Goal: Find specific page/section: Find specific page/section

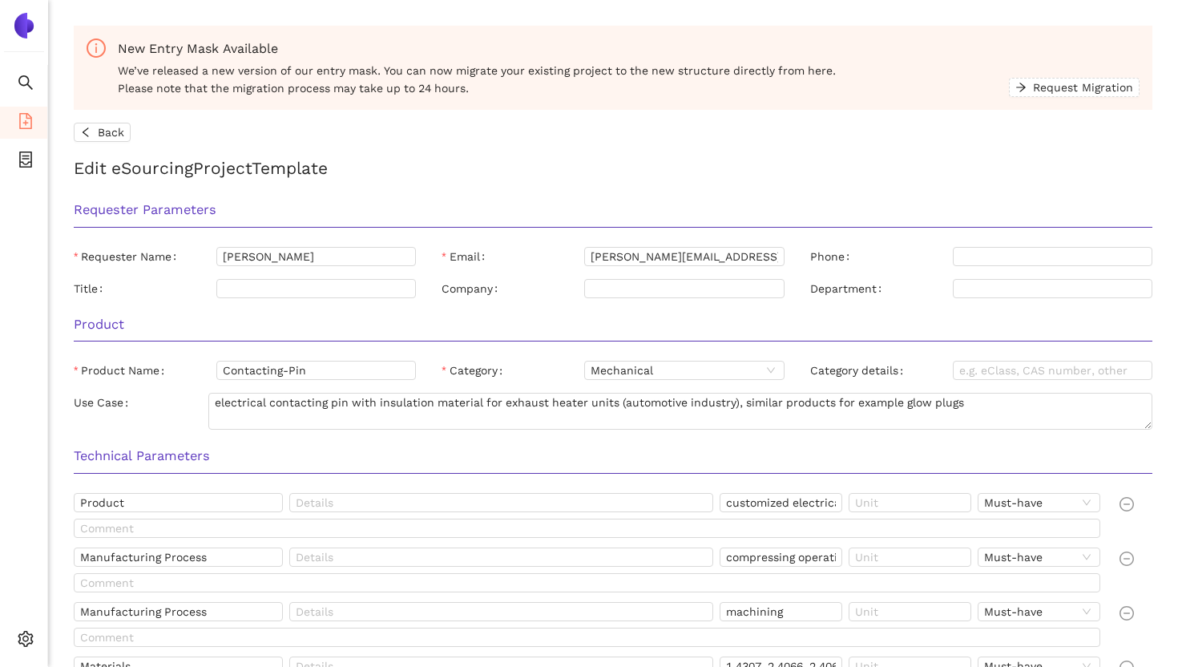
click at [17, 27] on img at bounding box center [24, 26] width 26 height 26
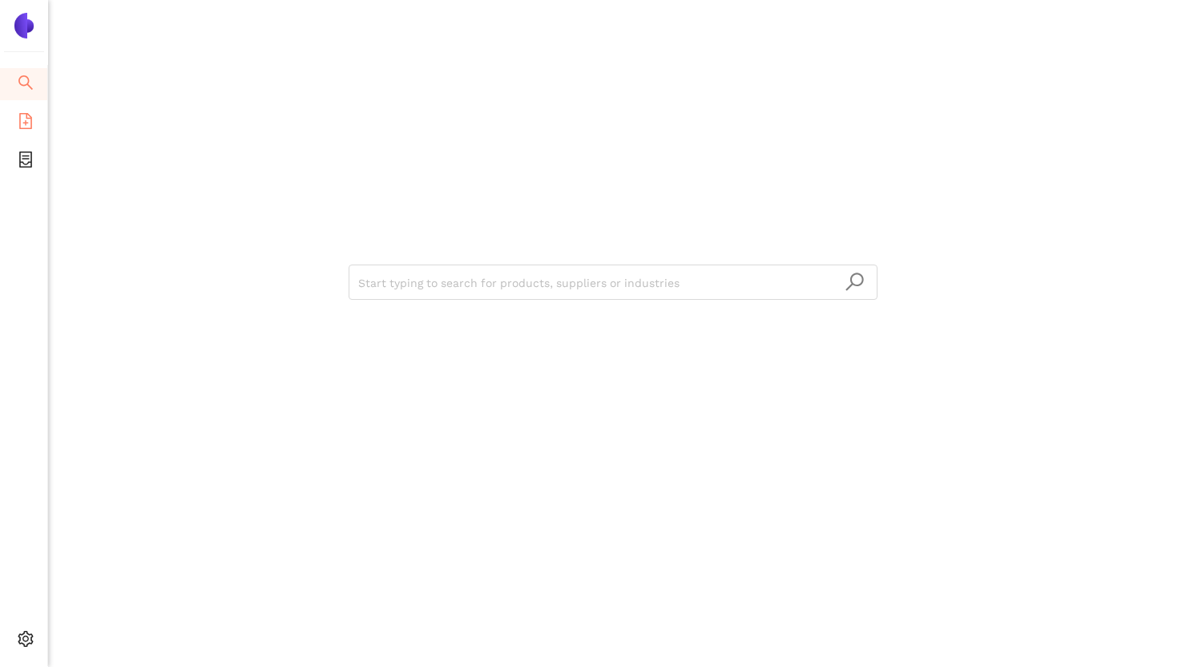
click at [18, 127] on icon "file-add" at bounding box center [26, 121] width 16 height 16
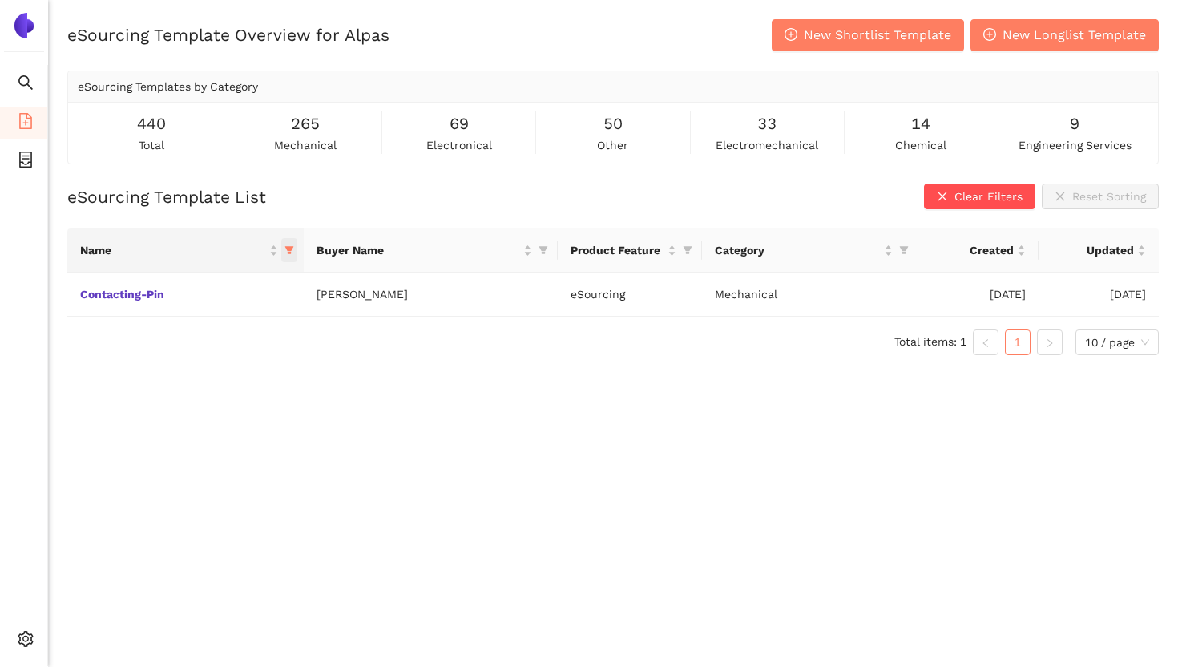
click at [286, 249] on icon "filter" at bounding box center [289, 251] width 9 height 8
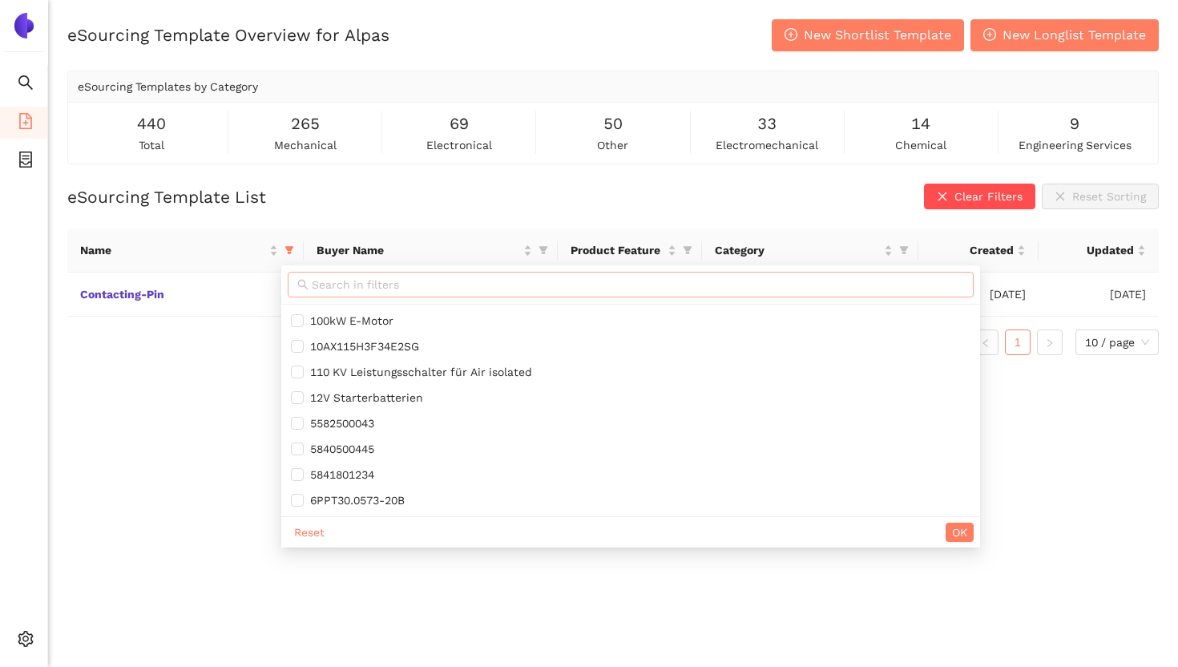
click at [379, 294] on span at bounding box center [631, 285] width 686 height 26
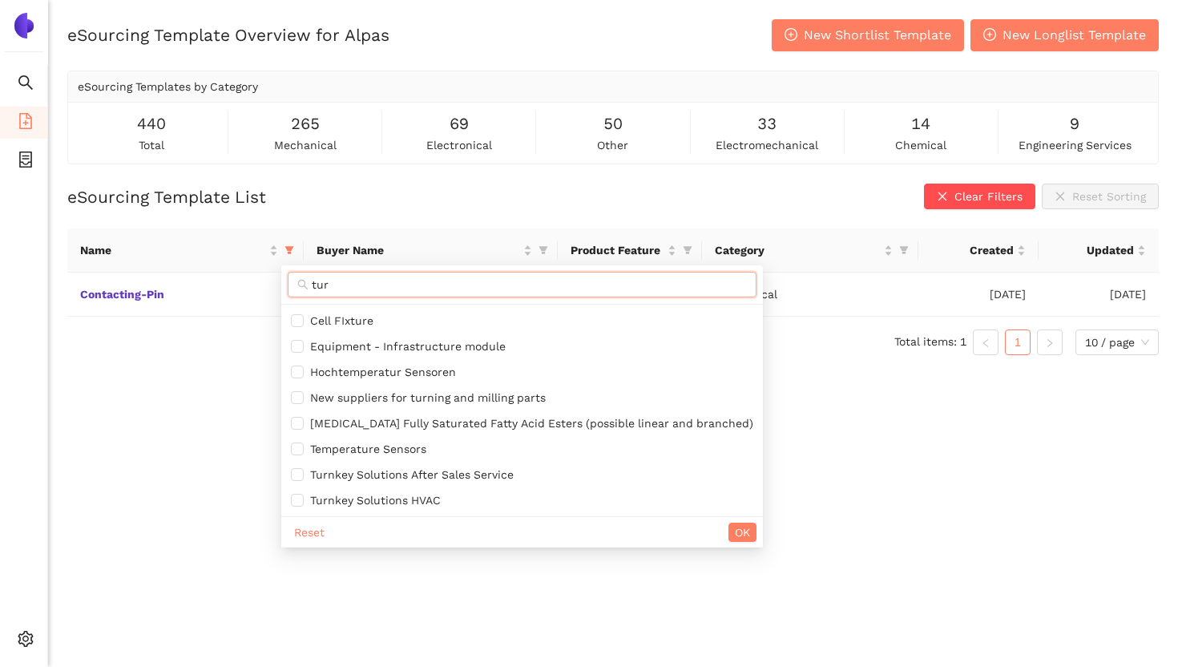
type input "turn"
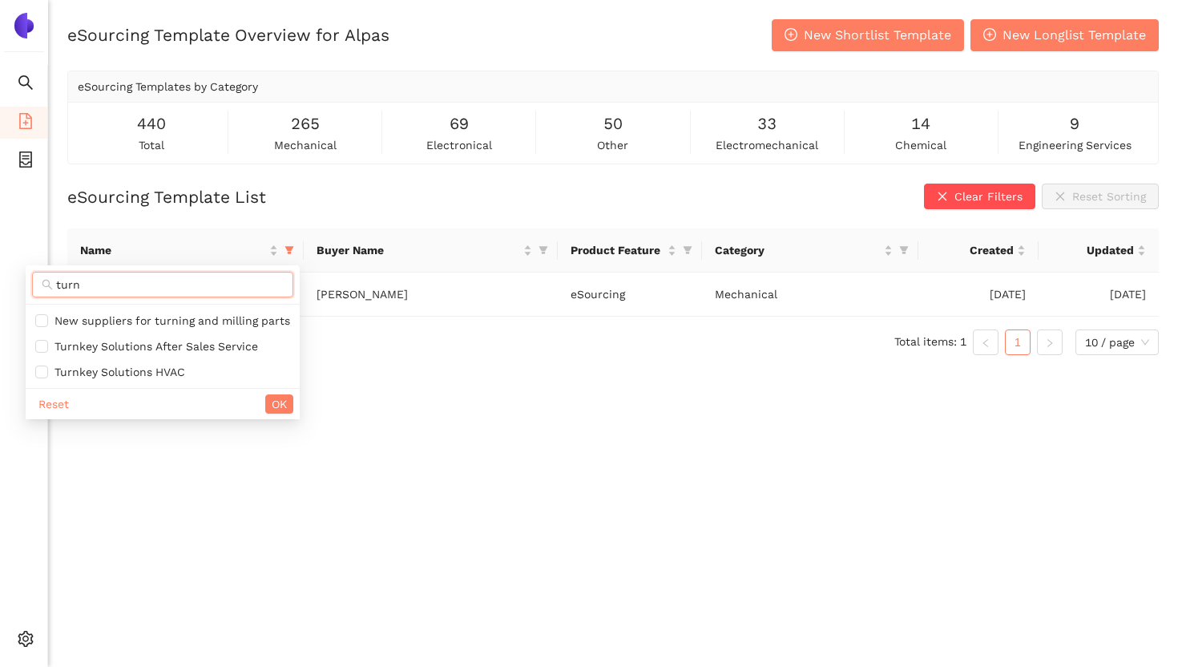
drag, startPoint x: 98, startPoint y: 277, endPoint x: 57, endPoint y: 277, distance: 40.9
click at [57, 277] on input "turn" at bounding box center [170, 285] width 228 height 18
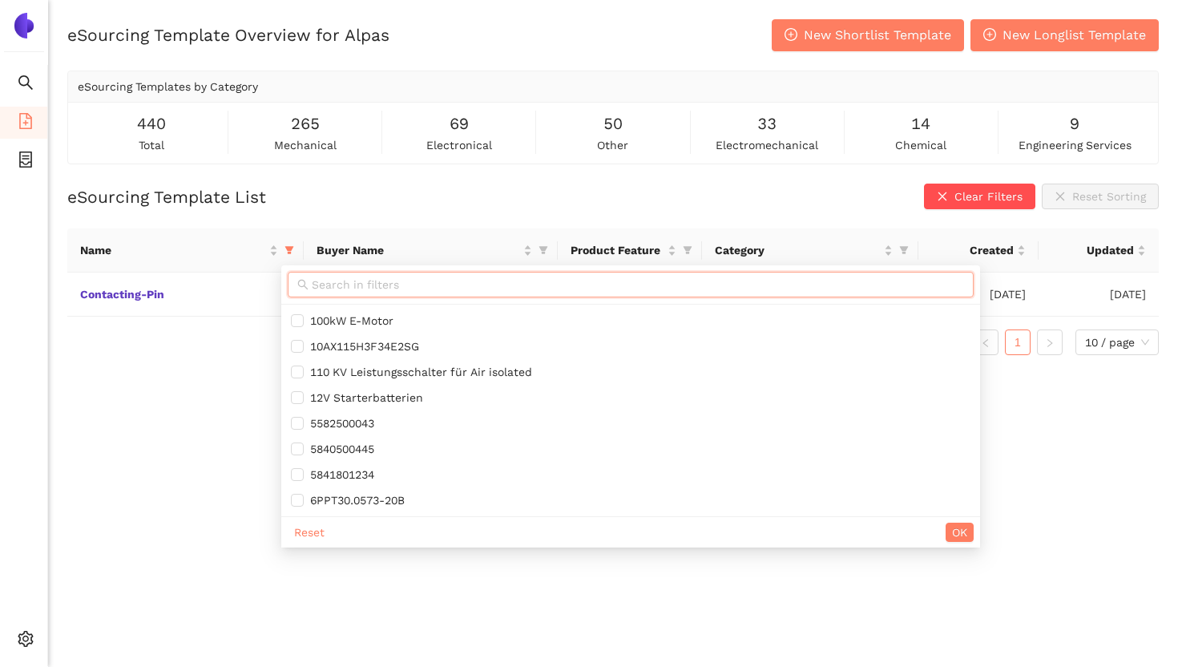
click at [232, 376] on div "eSourcing Template Overview for Alpas New Shortlist Template New Longlist Templ…" at bounding box center [613, 352] width 1130 height 667
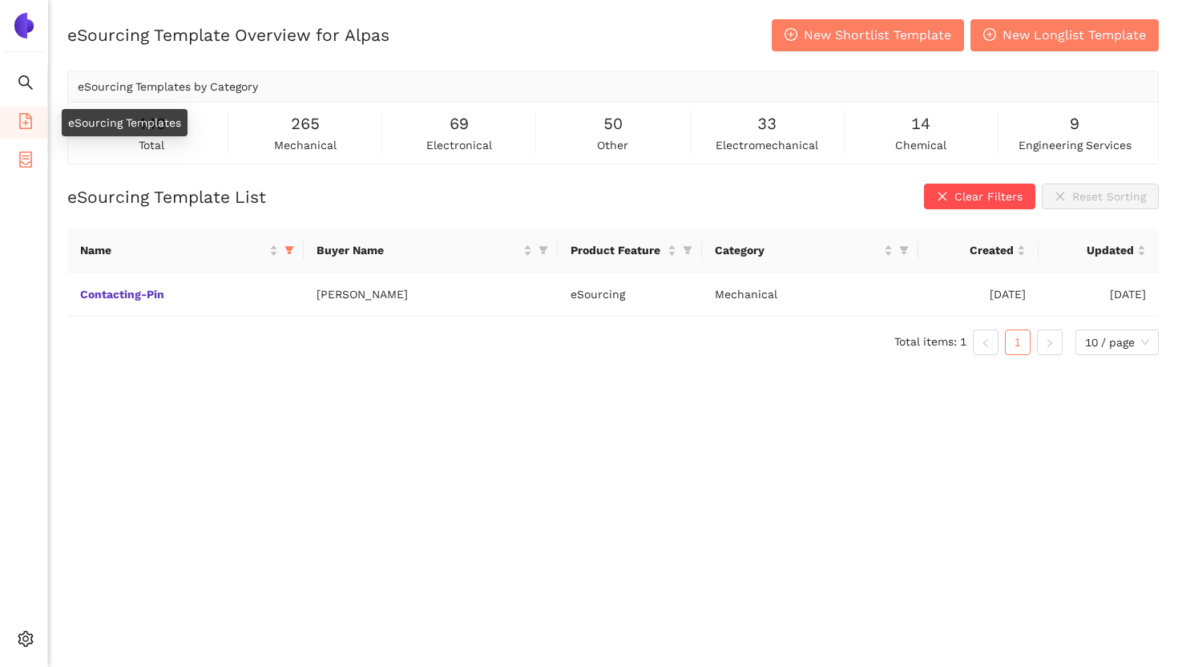
click at [23, 161] on icon "container" at bounding box center [26, 160] width 16 height 16
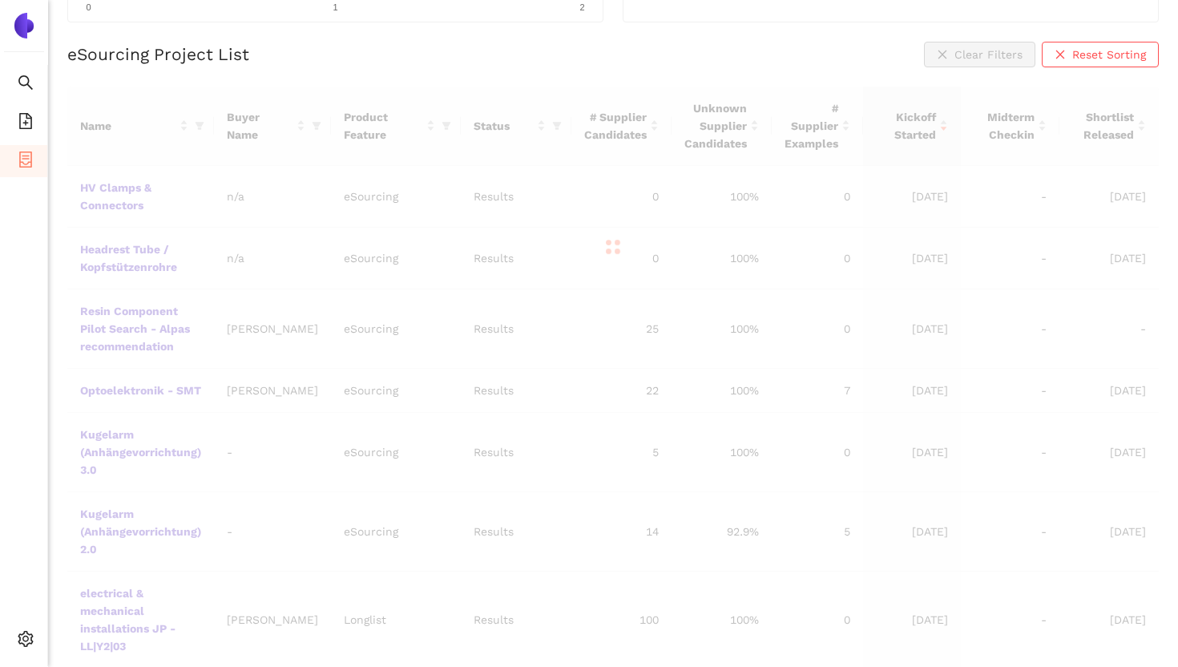
scroll to position [301, 0]
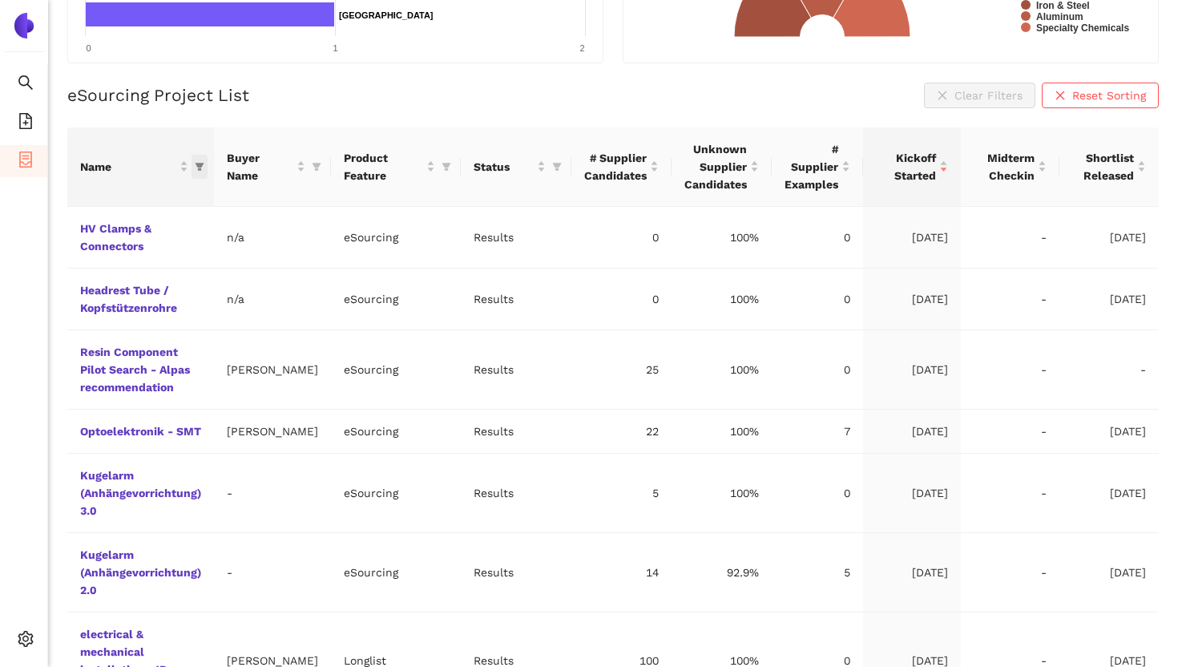
click at [199, 165] on icon "filter" at bounding box center [200, 167] width 9 height 8
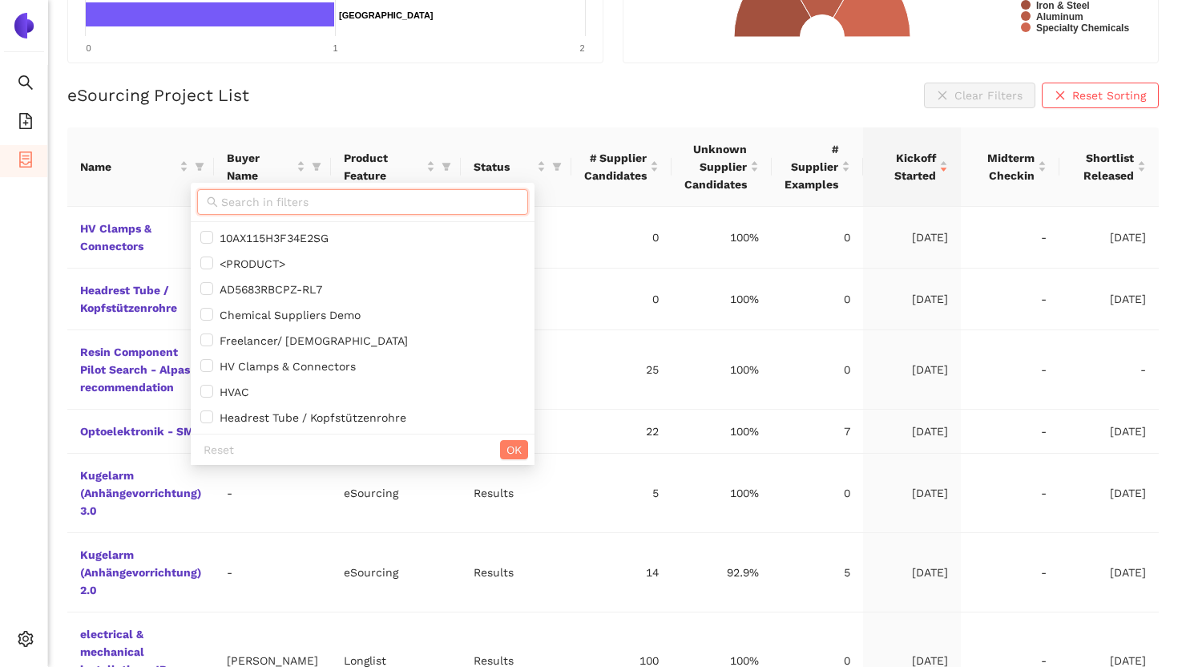
click at [257, 204] on input "text" at bounding box center [369, 202] width 297 height 18
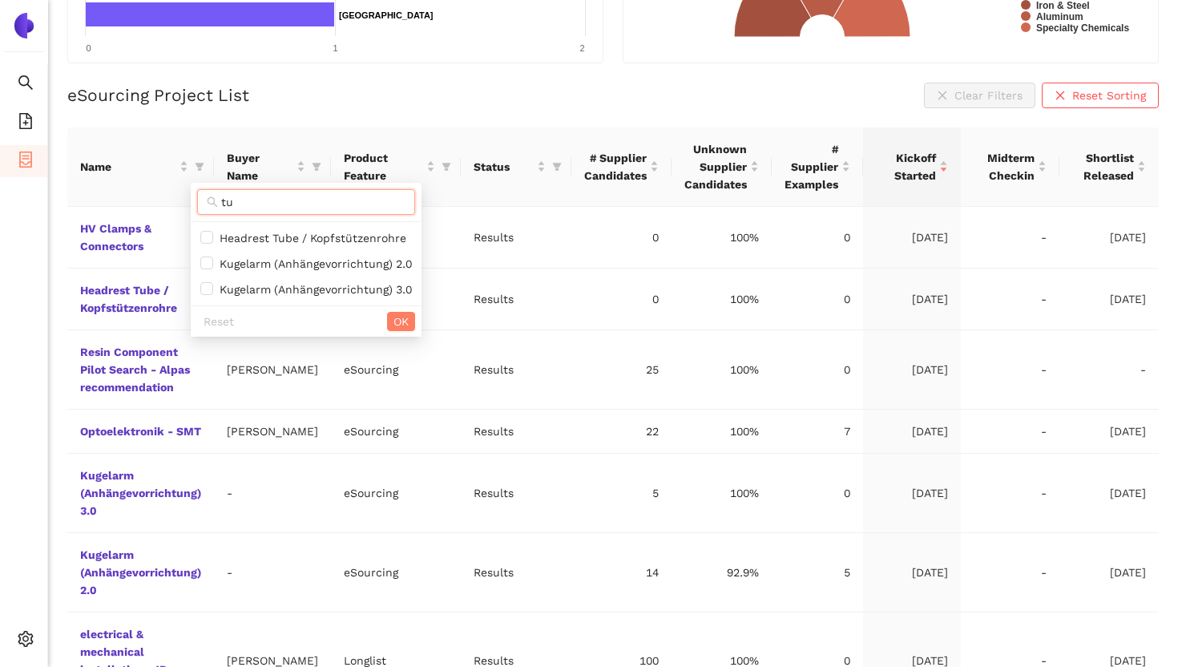
type input "t"
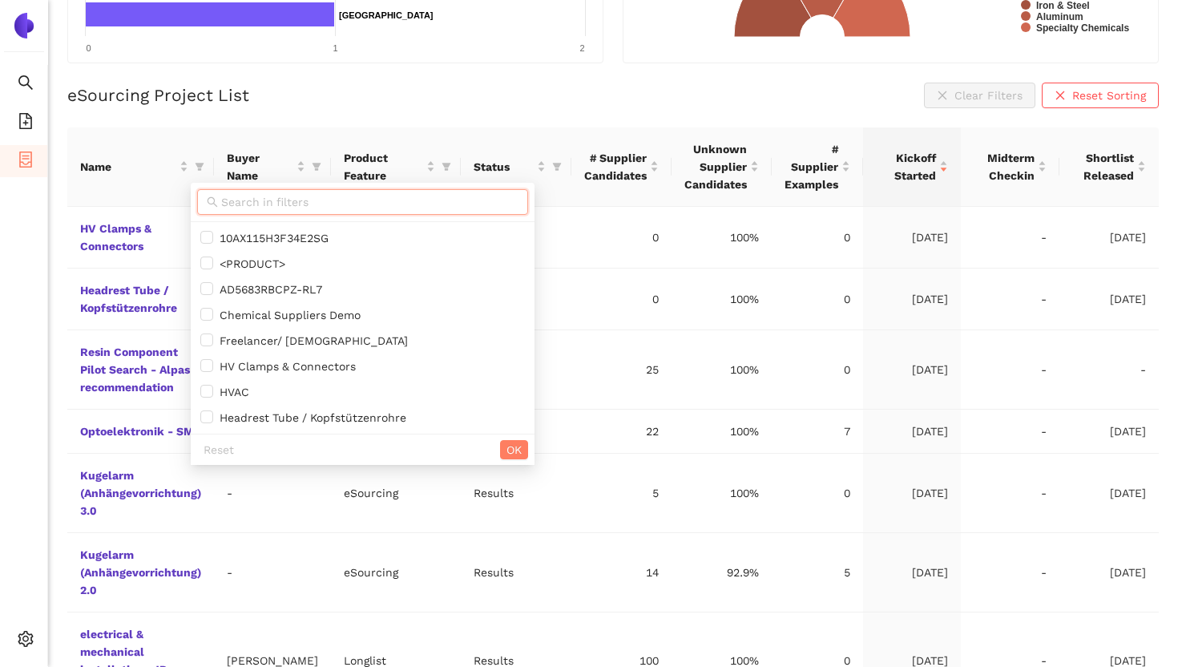
click at [494, 98] on div "eSourcing Project List Clear Filters Reset Sorting" at bounding box center [613, 96] width 1092 height 26
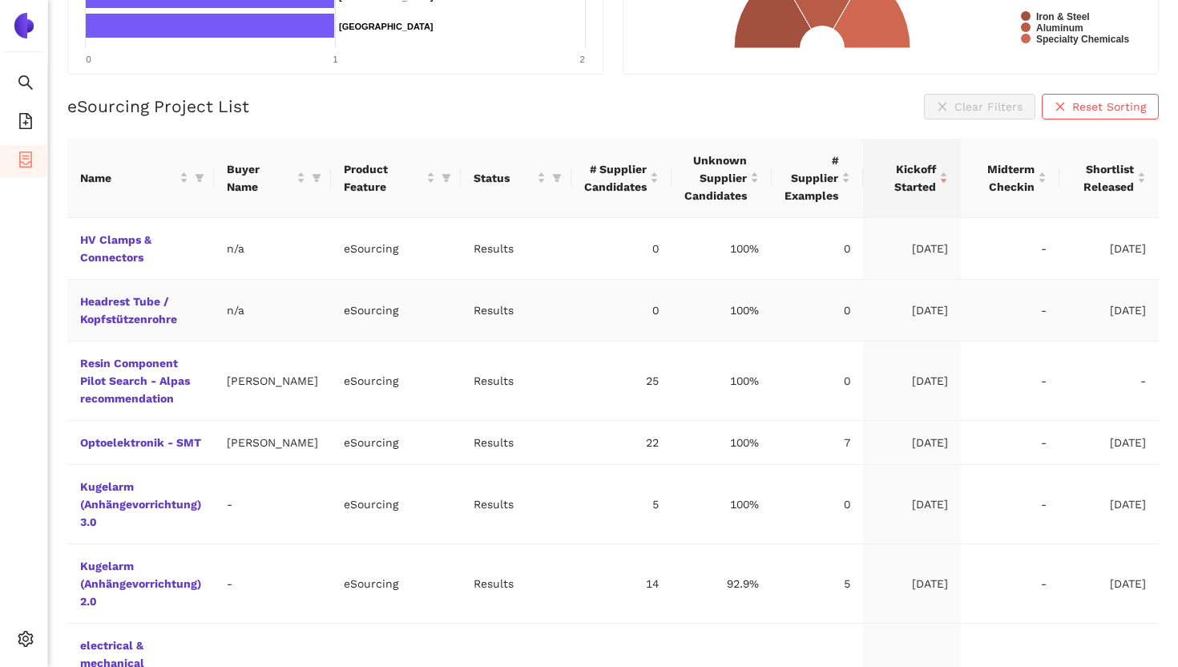
scroll to position [285, 0]
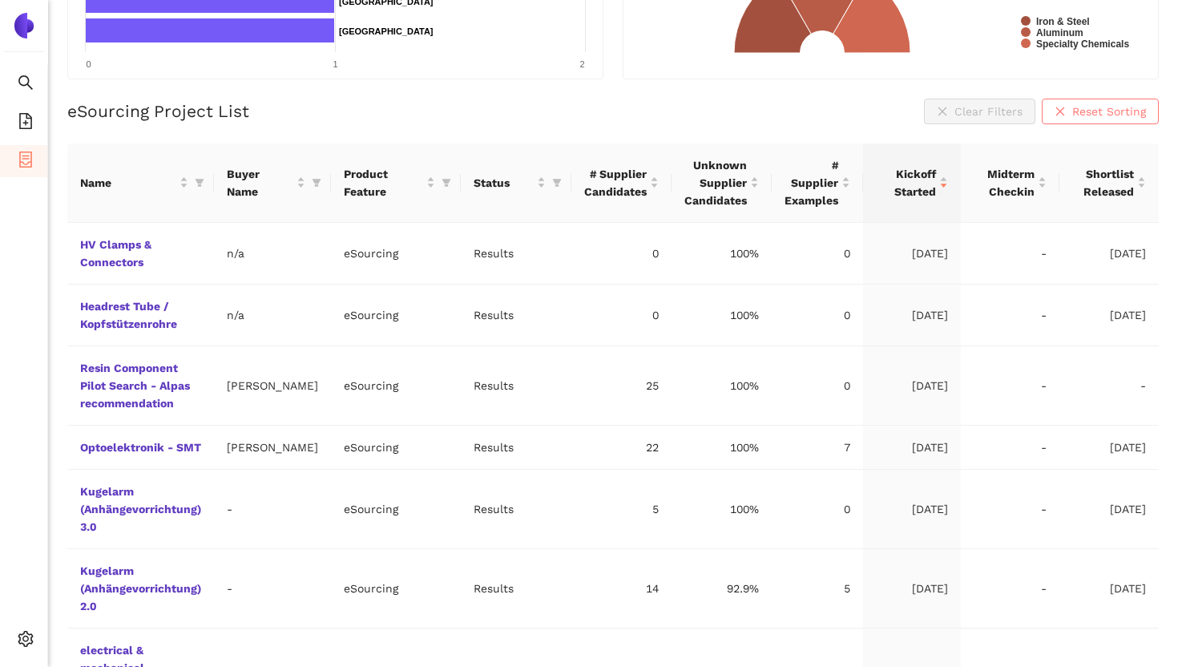
click at [1057, 108] on icon "close" at bounding box center [1060, 111] width 11 height 11
click at [200, 184] on icon "filter" at bounding box center [200, 183] width 10 height 10
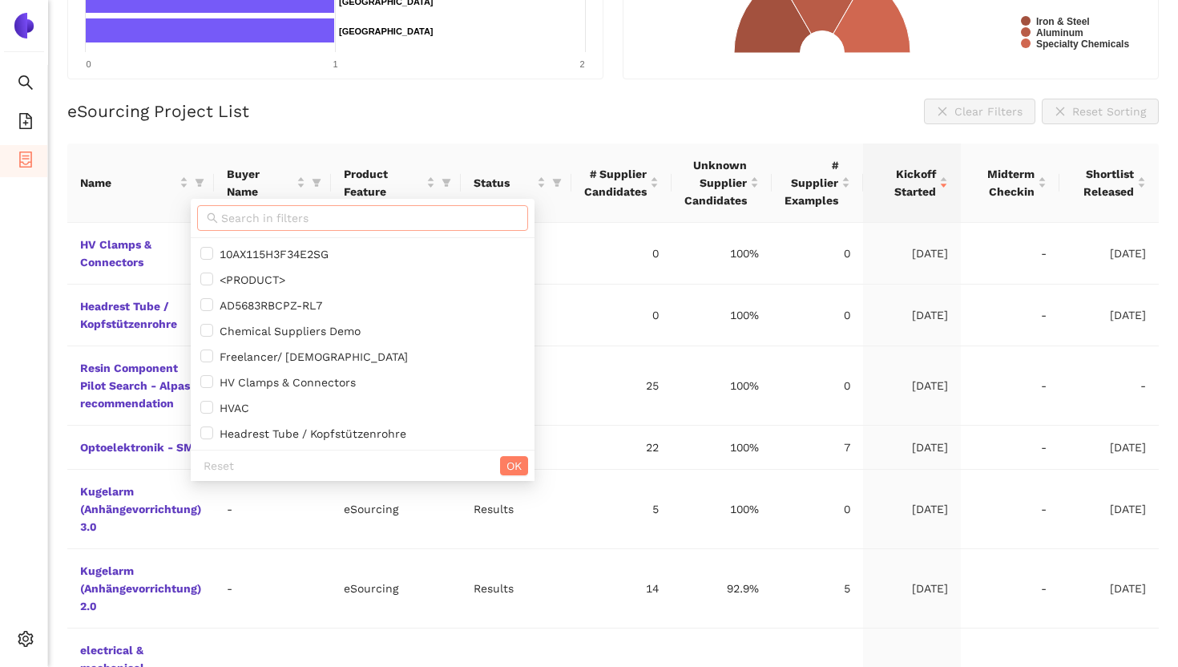
click at [255, 218] on input "text" at bounding box center [369, 218] width 297 height 18
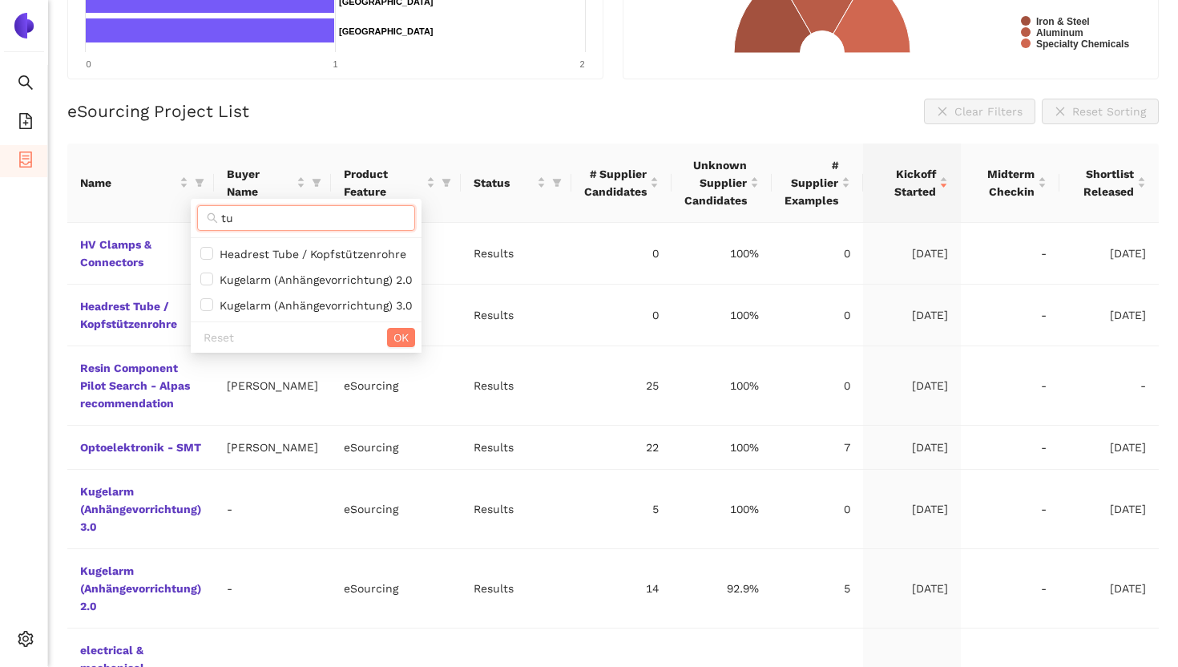
type input "t"
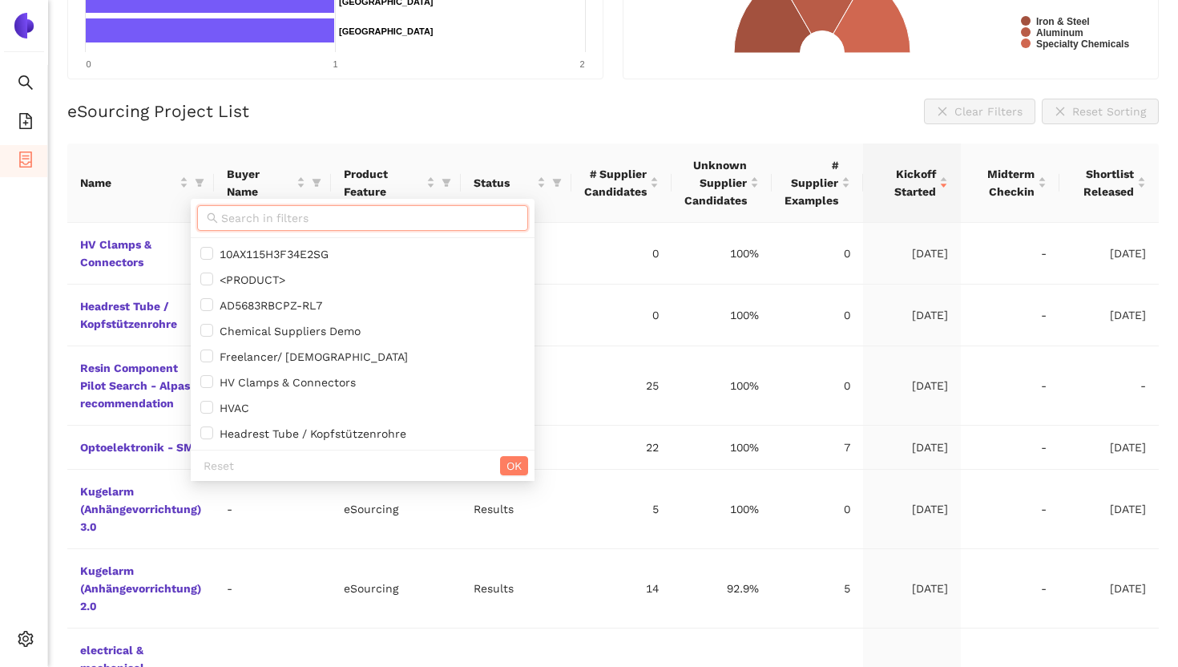
click at [474, 111] on div "eSourcing Project List Clear Filters Reset Sorting" at bounding box center [613, 112] width 1092 height 26
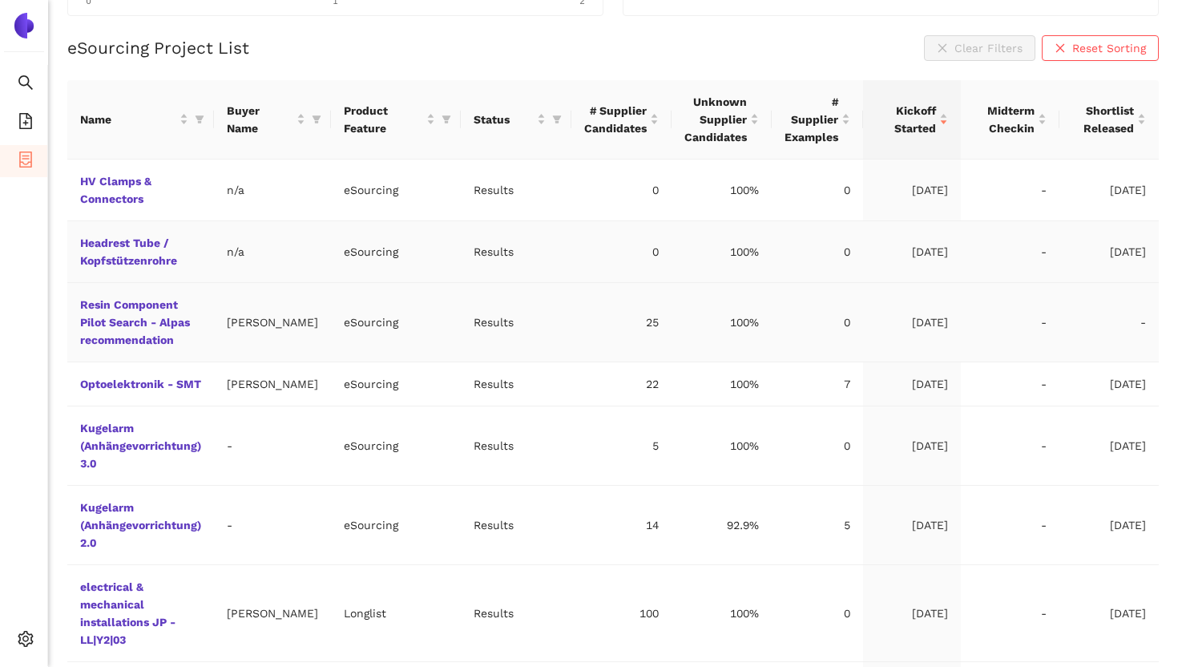
scroll to position [359, 0]
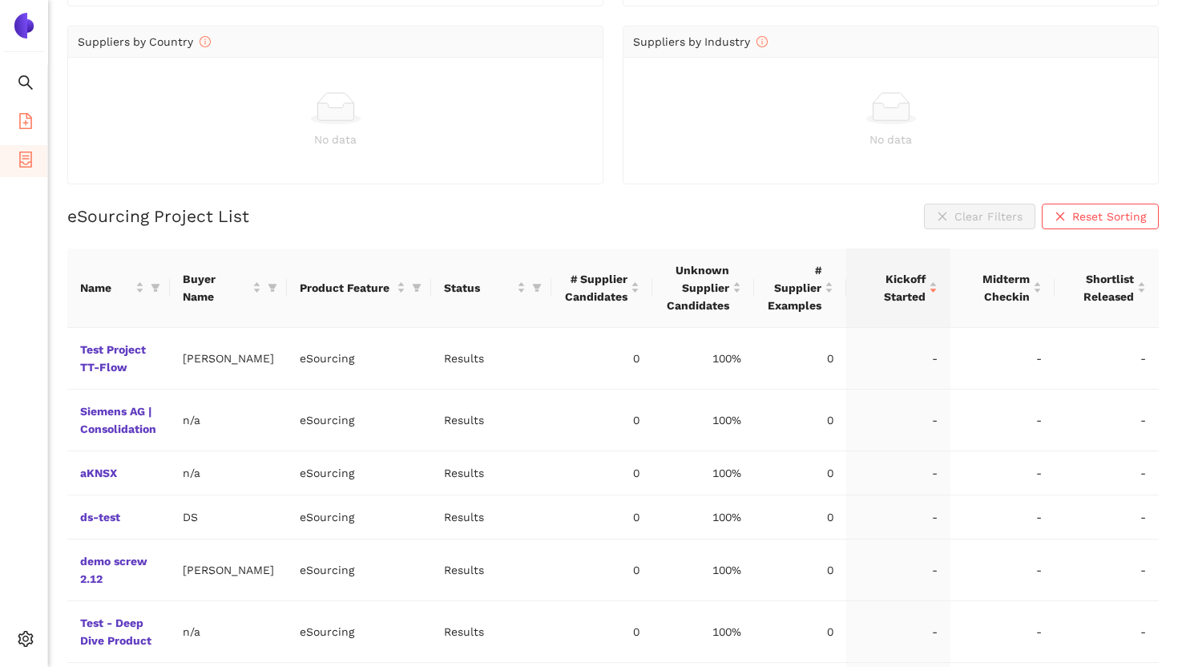
click at [18, 122] on icon "file-add" at bounding box center [26, 121] width 16 height 16
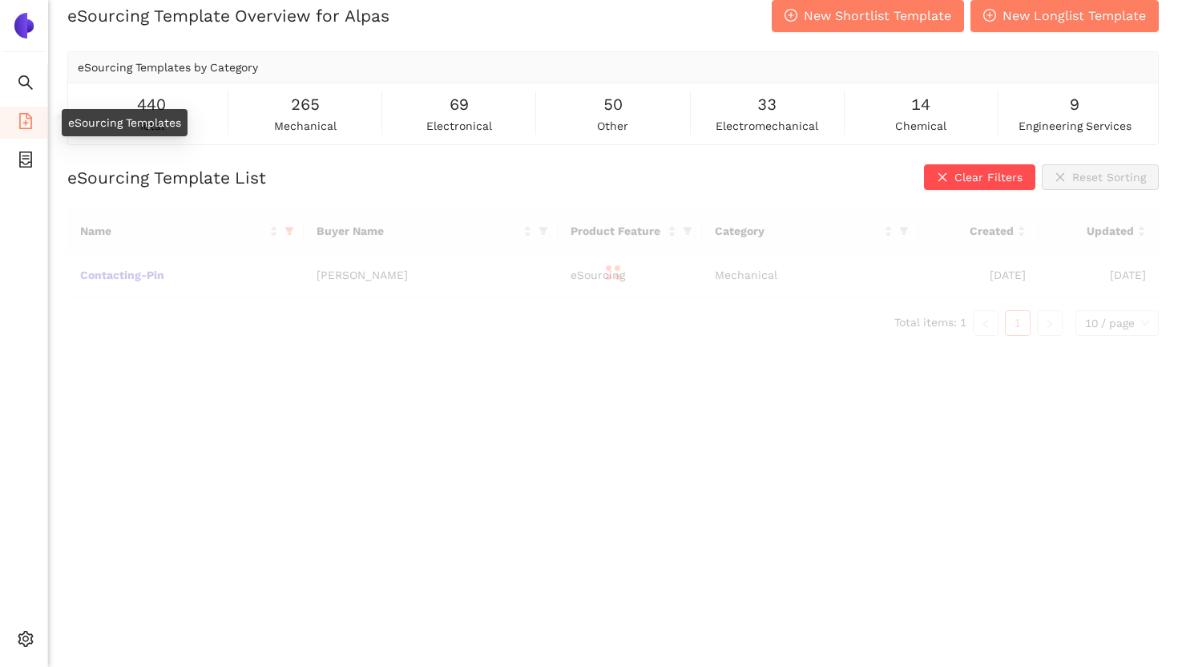
scroll to position [19, 0]
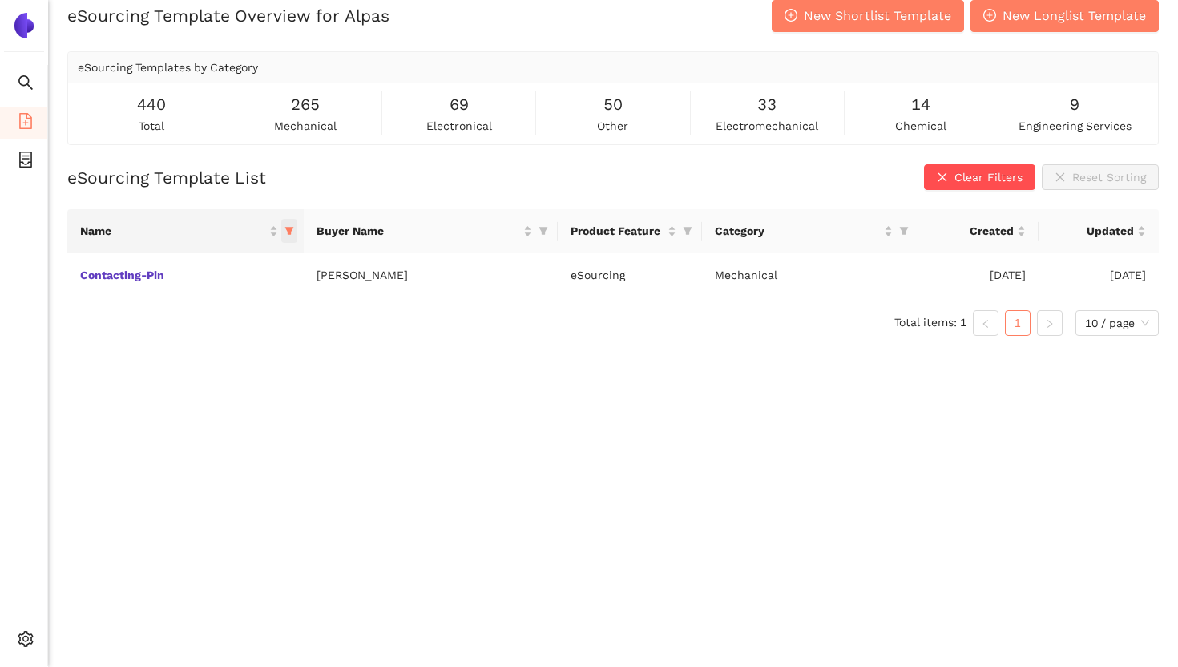
click at [291, 228] on icon "filter" at bounding box center [289, 232] width 9 height 8
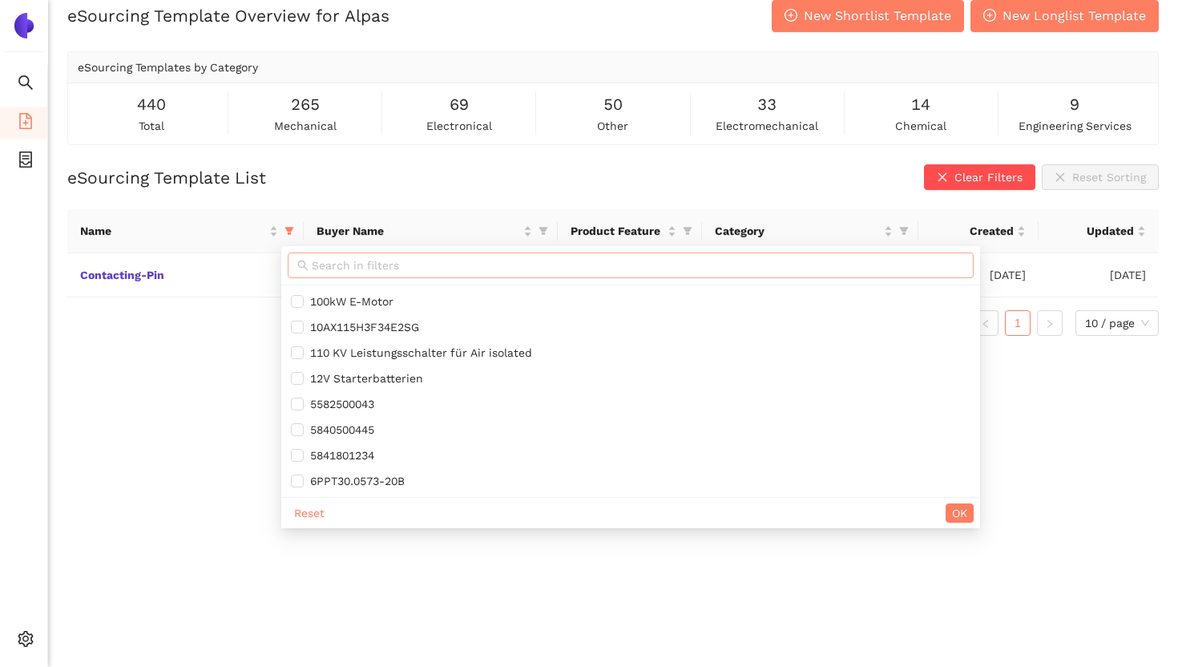
click at [363, 275] on span at bounding box center [631, 266] width 686 height 26
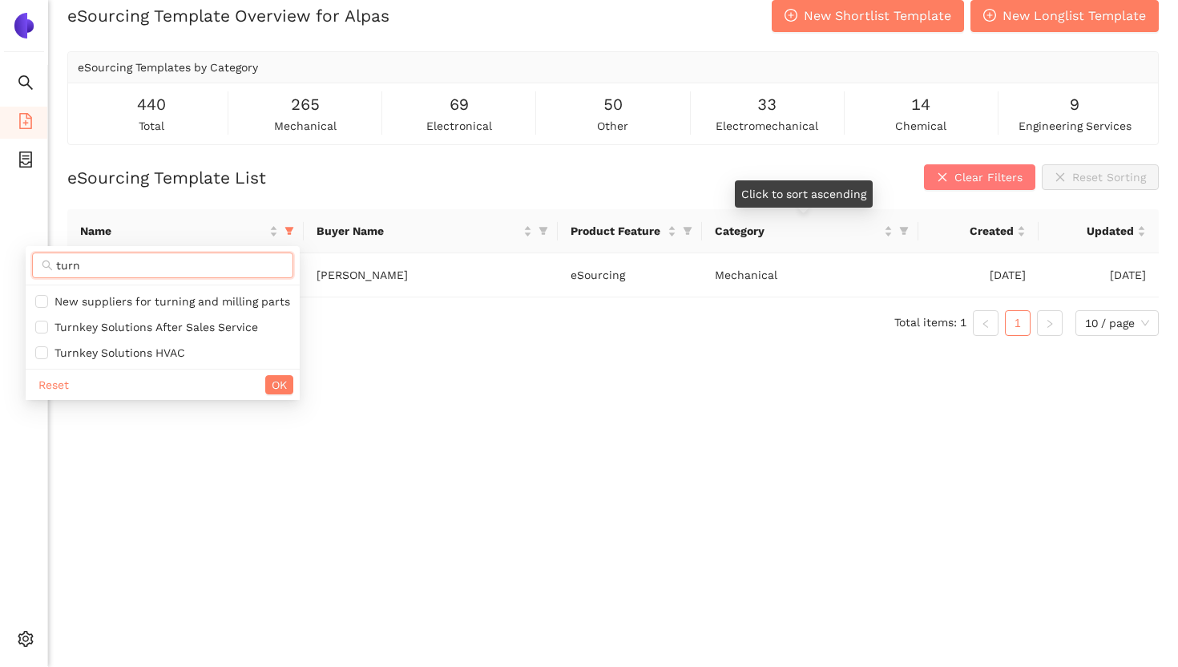
type input "turn"
click at [960, 188] on button "Clear Filters" at bounding box center [979, 177] width 111 height 26
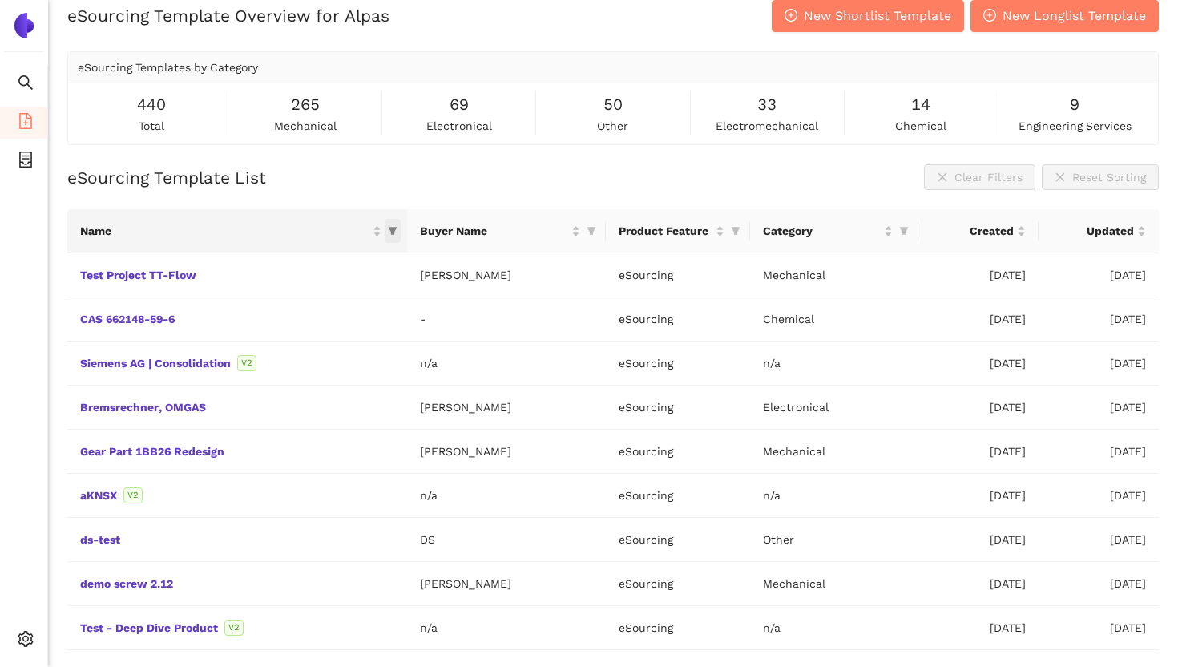
click at [389, 229] on icon "filter" at bounding box center [393, 232] width 9 height 8
checkbox input "false"
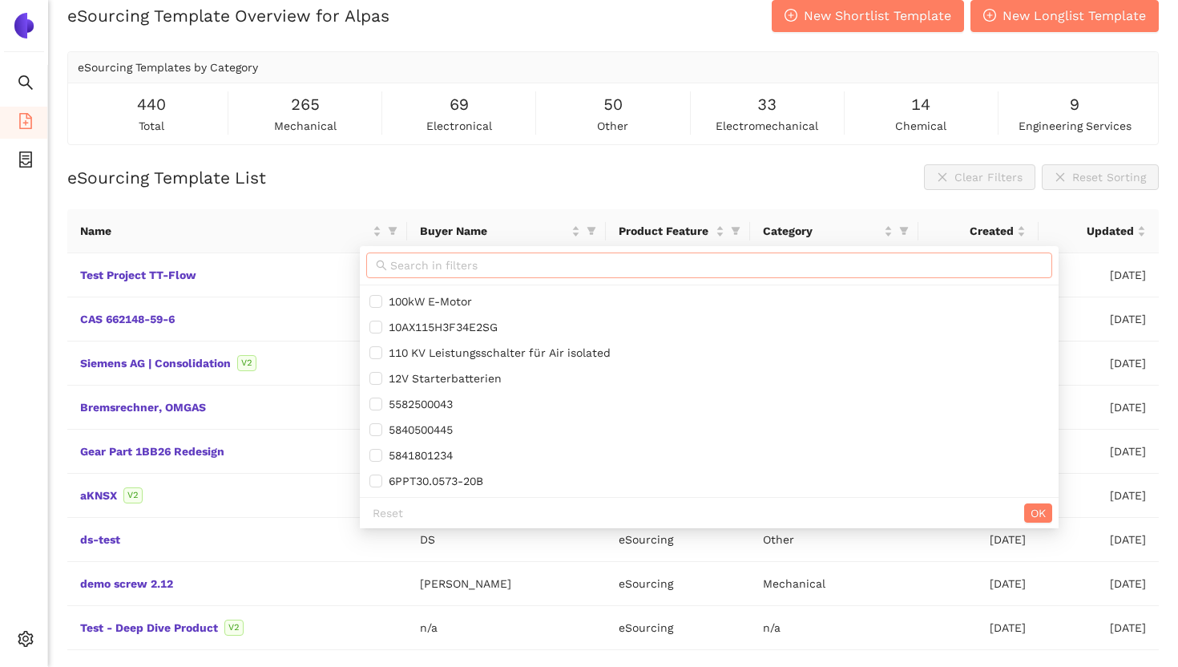
click at [399, 260] on input "text" at bounding box center [716, 266] width 653 height 18
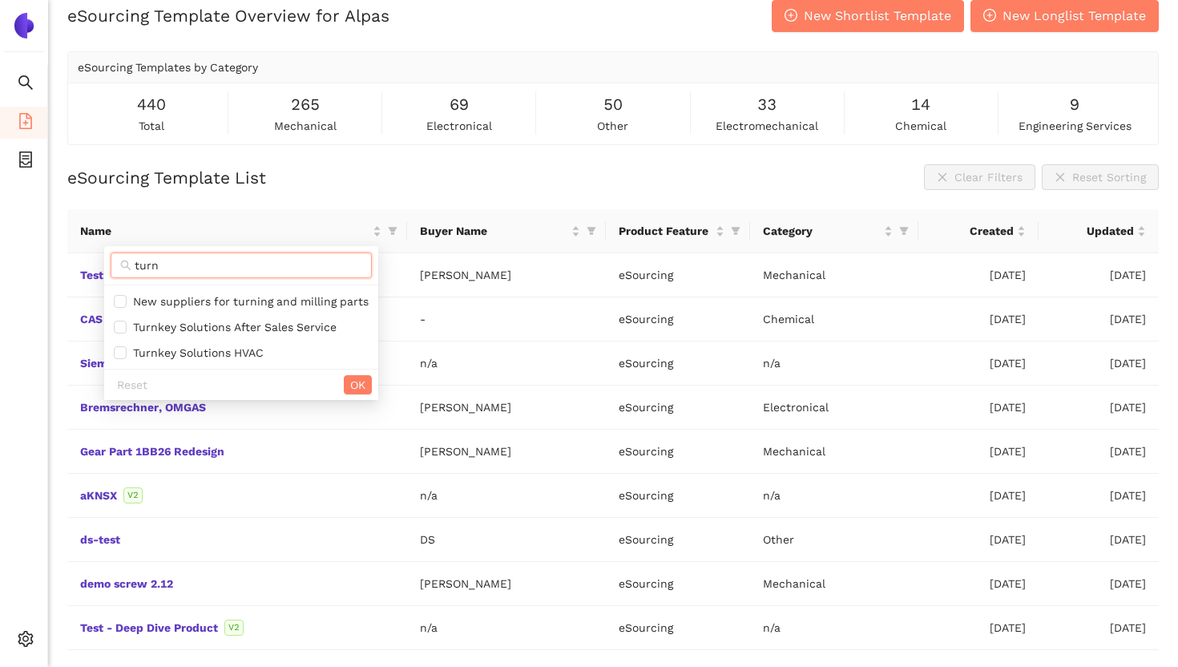
type input "turn"
click at [511, 174] on div "eSourcing Template List Clear Filters Reset Sorting" at bounding box center [613, 177] width 1092 height 26
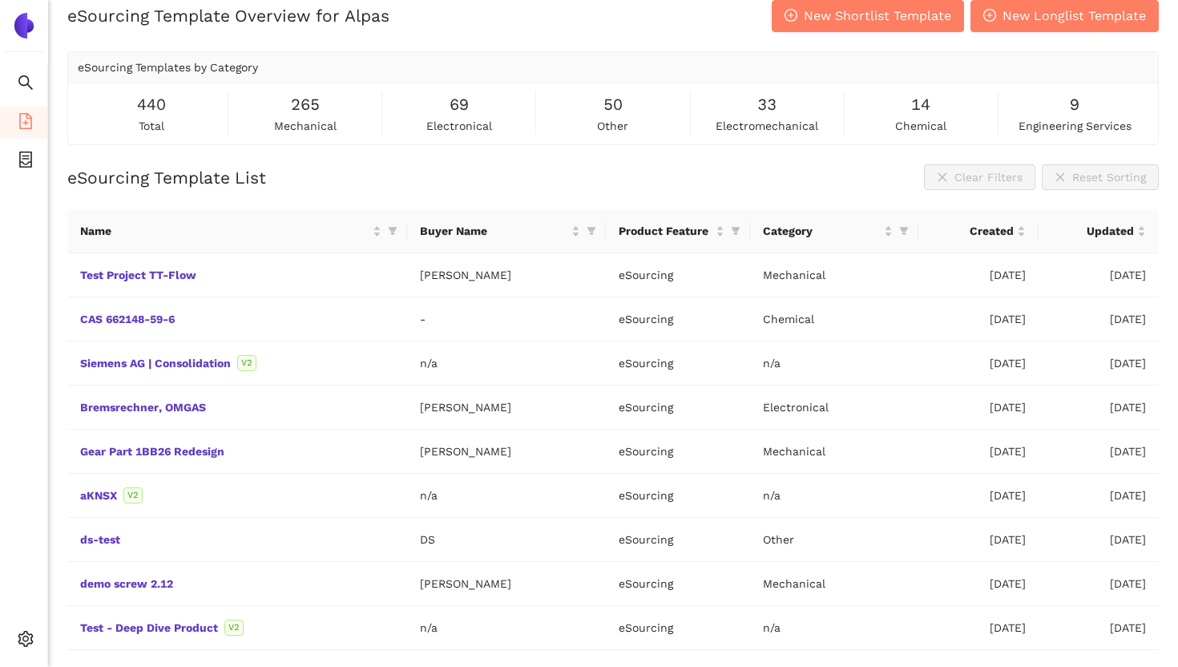
scroll to position [0, 0]
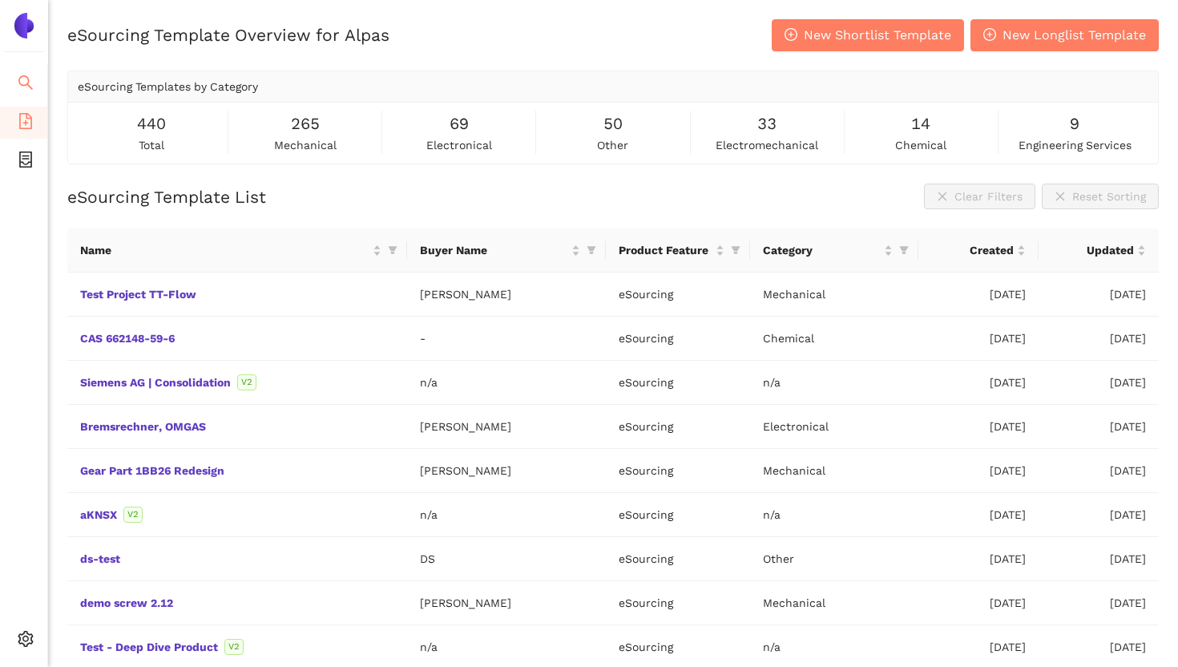
click at [26, 80] on icon "search" at bounding box center [26, 83] width 16 height 16
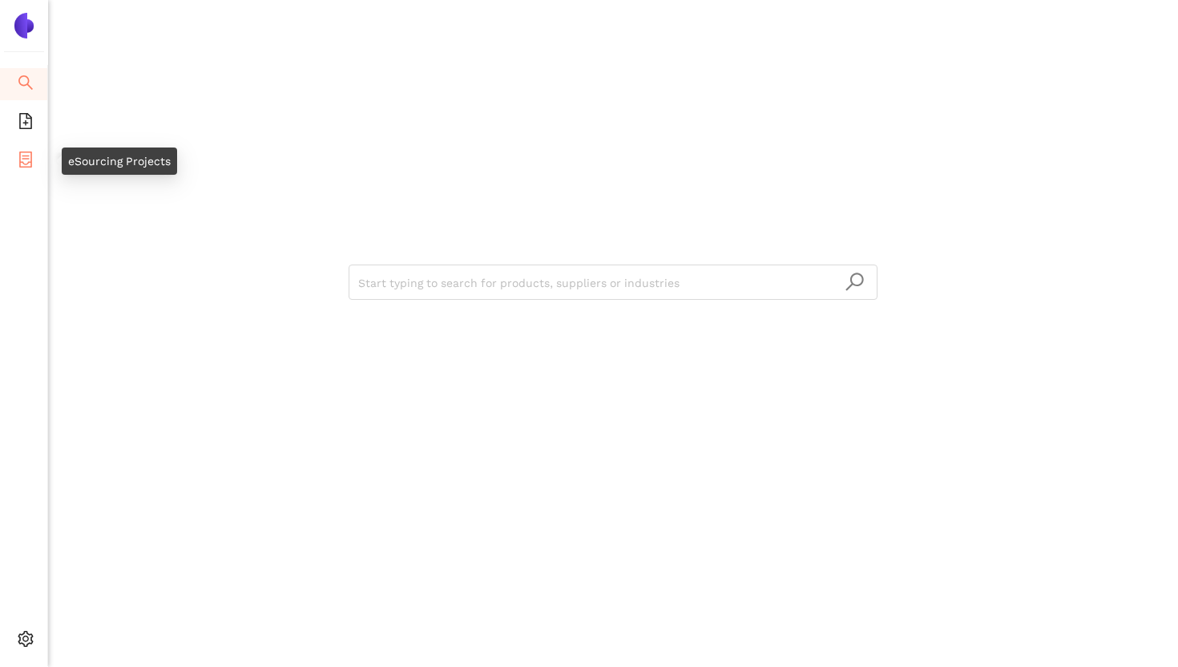
click at [23, 157] on icon "container" at bounding box center [26, 160] width 16 height 16
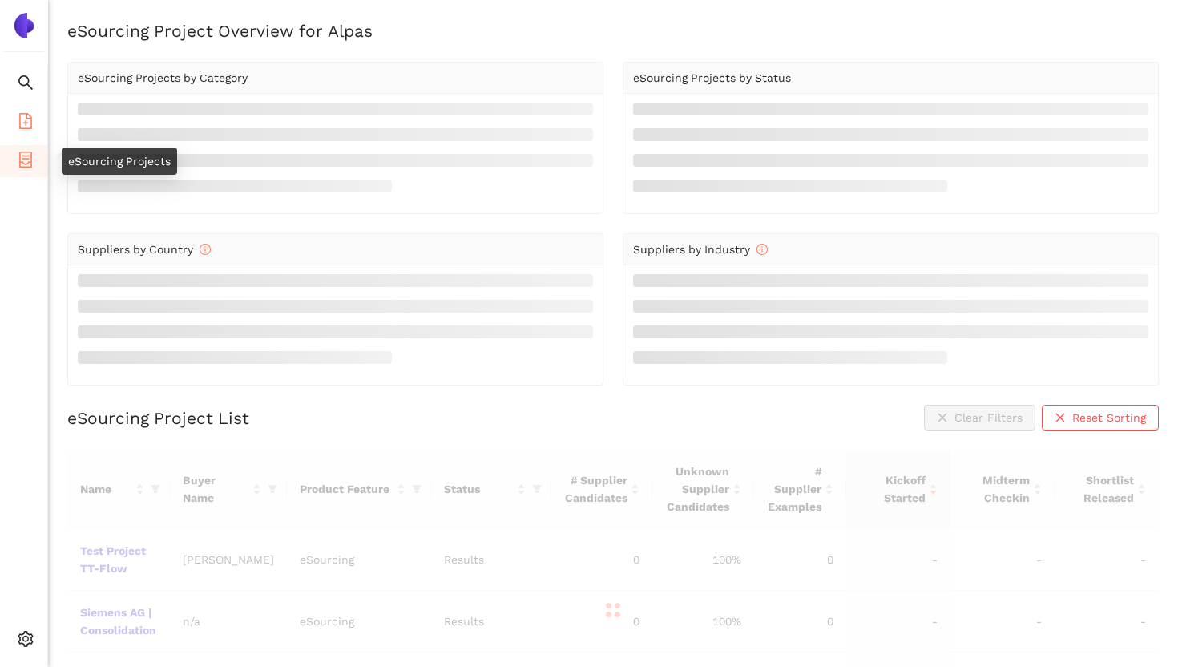
click at [23, 113] on icon "file-add" at bounding box center [25, 121] width 13 height 16
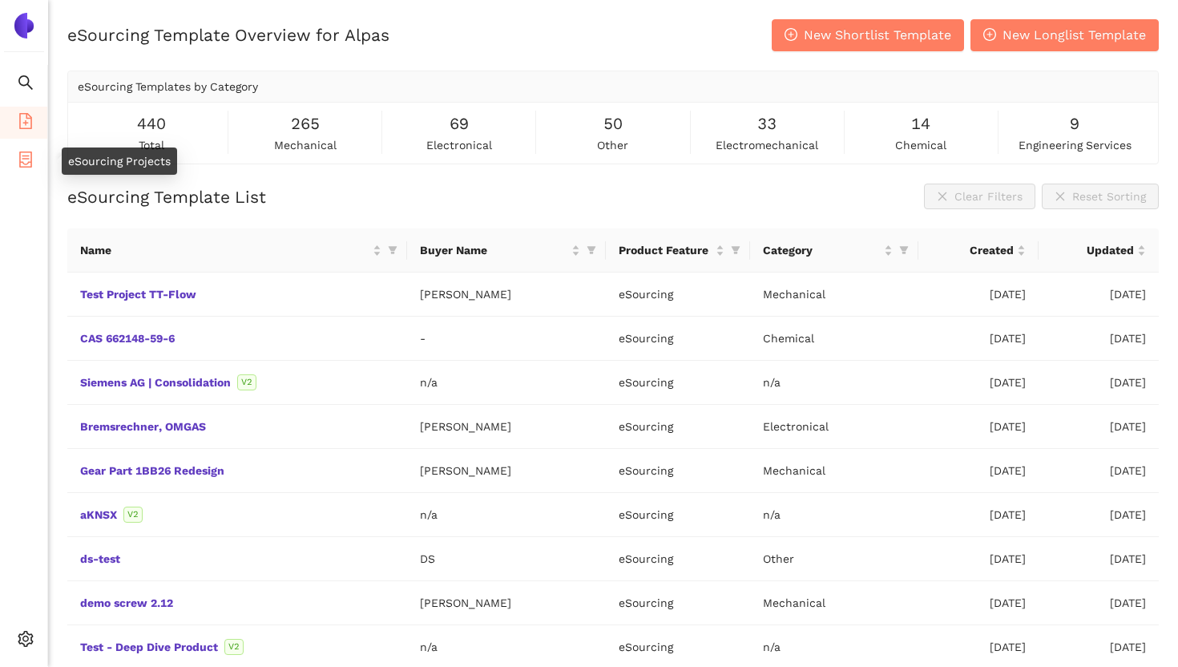
click at [24, 162] on icon "container" at bounding box center [26, 160] width 16 height 16
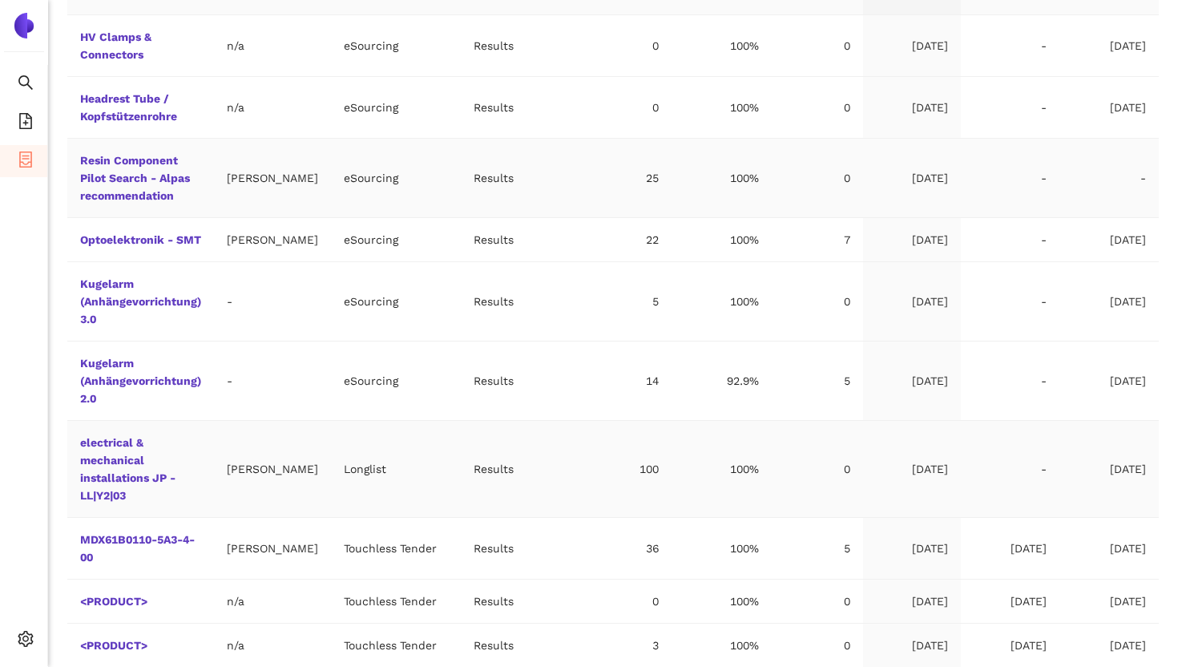
scroll to position [563, 0]
